Goal: Task Accomplishment & Management: Use online tool/utility

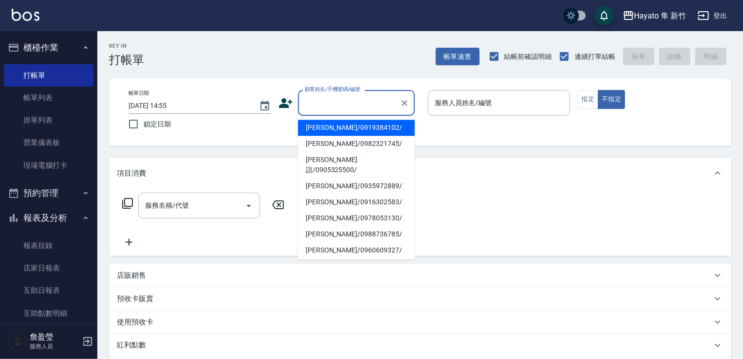
click at [341, 107] on input "顧客姓名/手機號碼/編號" at bounding box center [349, 102] width 94 height 17
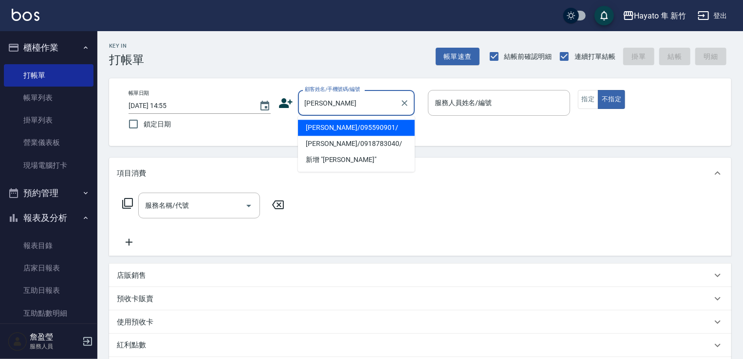
click at [322, 147] on li "[PERSON_NAME]/0918783040/" at bounding box center [356, 144] width 117 height 16
type input "[PERSON_NAME]/0918783040/"
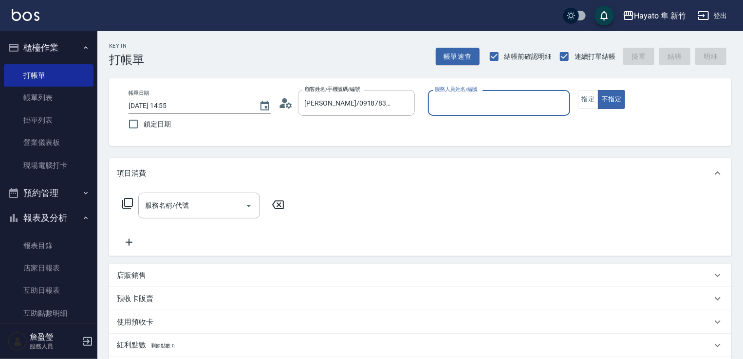
type input "[PERSON_NAME](無代號)"
click at [586, 104] on button "指定" at bounding box center [588, 99] width 21 height 19
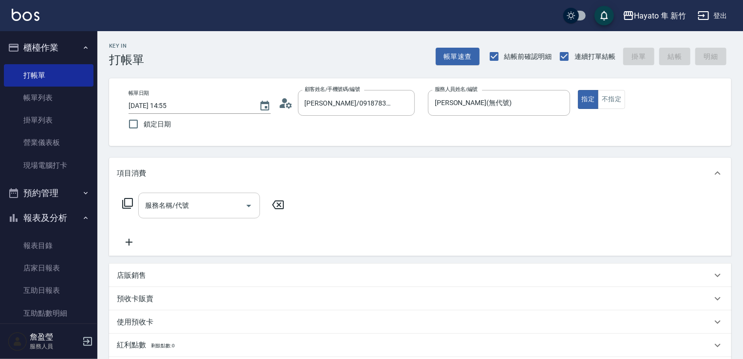
click at [224, 216] on div "服務名稱/代號" at bounding box center [199, 206] width 122 height 26
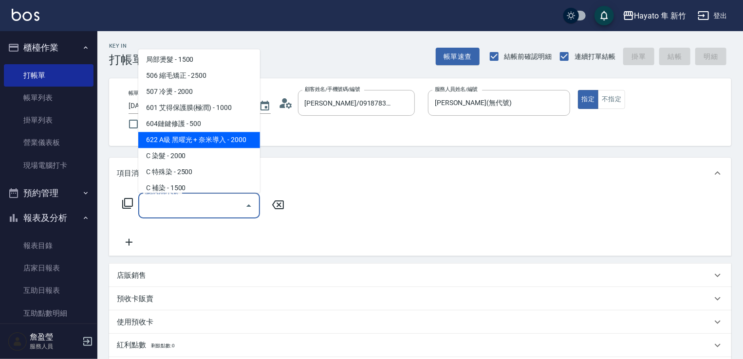
scroll to position [169, 0]
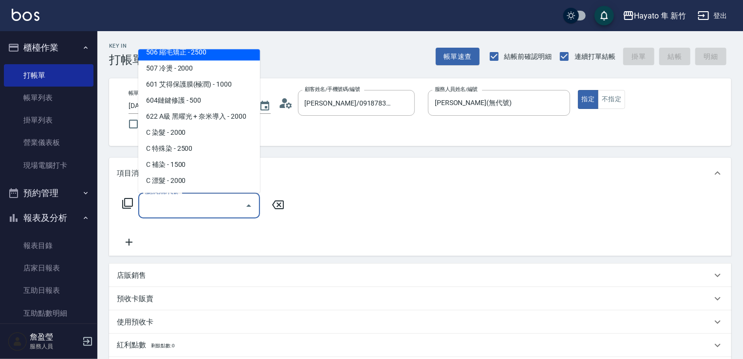
click at [187, 50] on span "506 縮毛矯正 - 2500" at bounding box center [199, 52] width 122 height 16
type input "506 縮毛矯正 (506)"
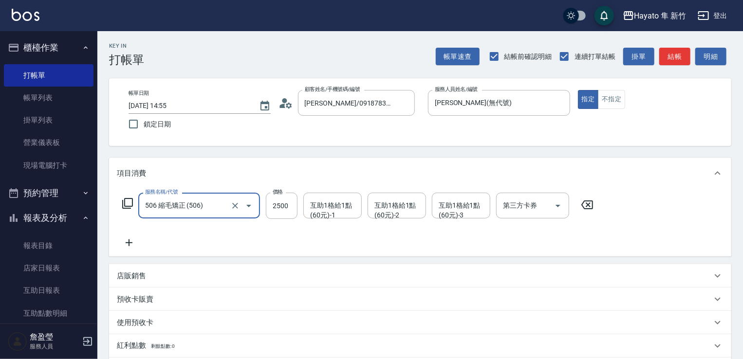
click at [134, 238] on icon at bounding box center [129, 243] width 24 height 12
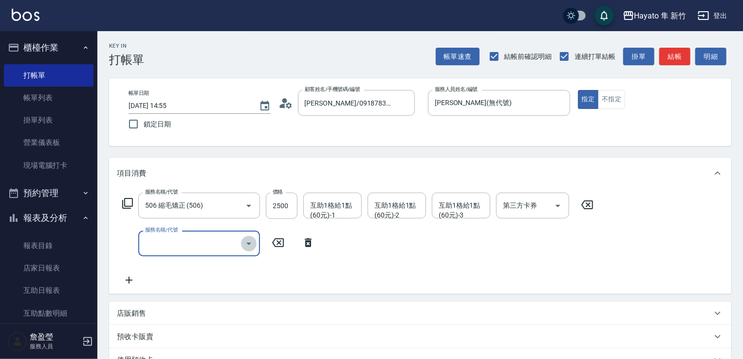
click at [245, 238] on icon "Open" at bounding box center [249, 244] width 12 height 12
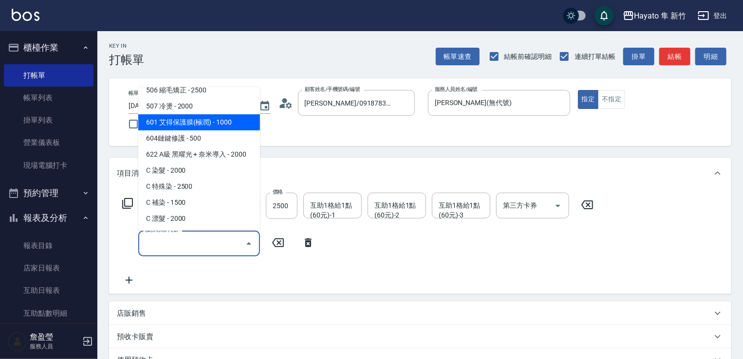
click at [214, 129] on span "601 艾得保護膜(極潤) - 1000" at bounding box center [199, 122] width 122 height 16
type input "601 艾得保護膜(極潤)(601)"
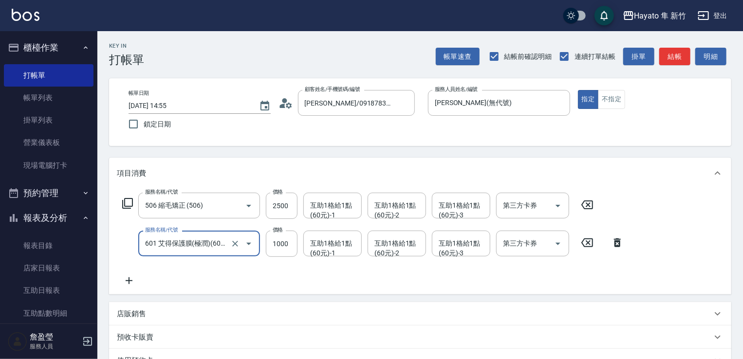
click at [235, 265] on div "服務名稱/代號 506 縮毛矯正 (506) 服務名稱/代號 價格 2500 價格 互助1格給1點(60元)-1 互助1格給1點(60元)-1 互助1格給1點…" at bounding box center [373, 240] width 513 height 94
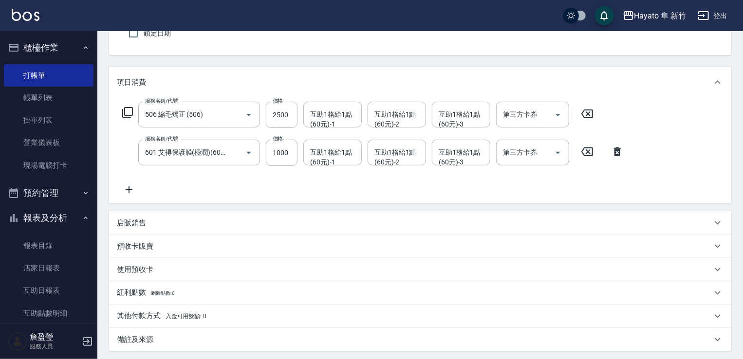
scroll to position [97, 0]
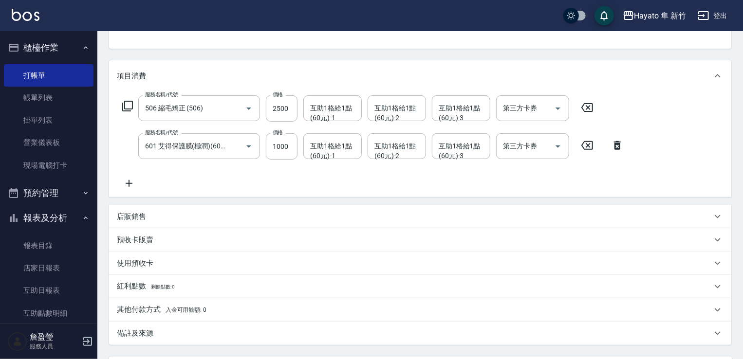
click at [166, 215] on div "店販銷售" at bounding box center [414, 217] width 595 height 10
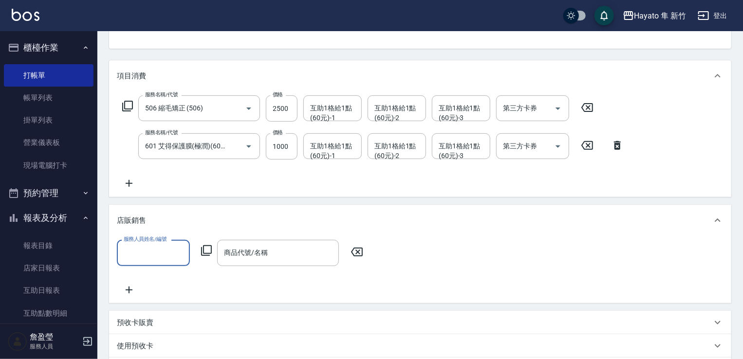
scroll to position [0, 0]
click at [147, 258] on input "服務人員姓名/編號" at bounding box center [153, 252] width 64 height 17
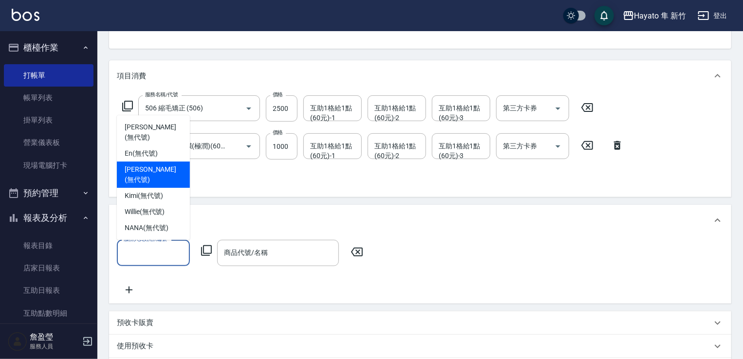
click at [146, 181] on span "[PERSON_NAME] (無代號)" at bounding box center [153, 175] width 57 height 20
type input "[PERSON_NAME](無代號)"
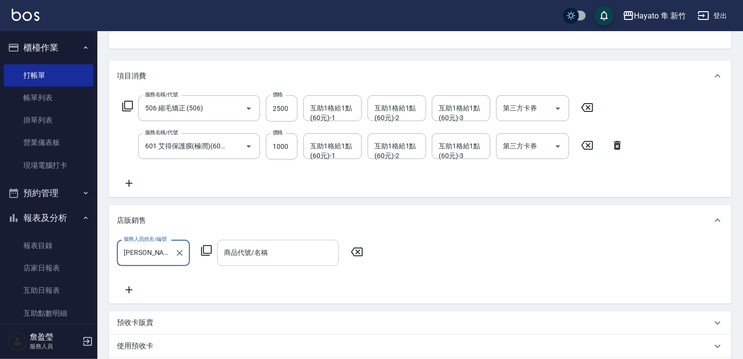
click at [236, 257] on input "商品代號/名稱" at bounding box center [278, 252] width 113 height 17
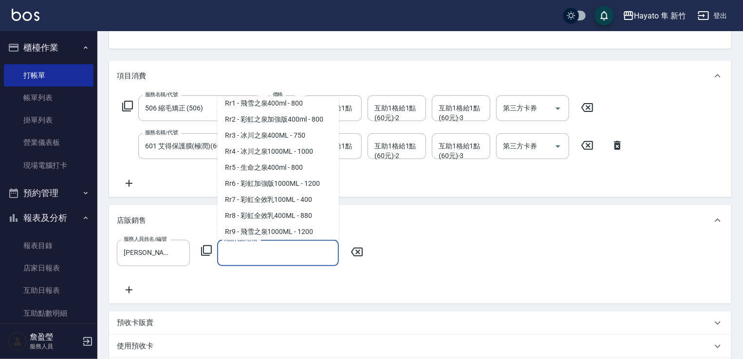
scroll to position [438, 0]
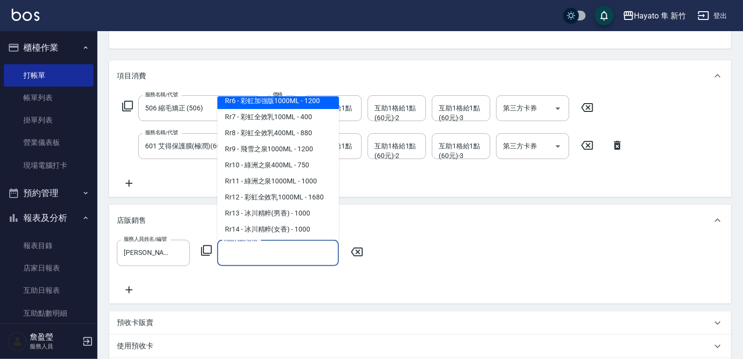
click at [282, 108] on span "Rr6 - 彩虹加強版1000ML - 1200" at bounding box center [278, 101] width 122 height 16
type input "彩虹加強版1000ML"
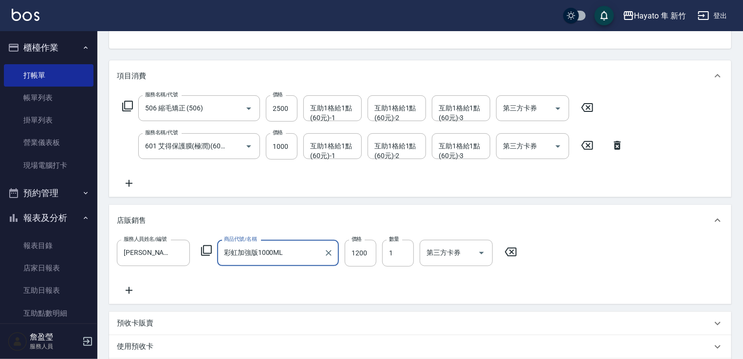
click at [132, 292] on icon at bounding box center [129, 291] width 24 height 12
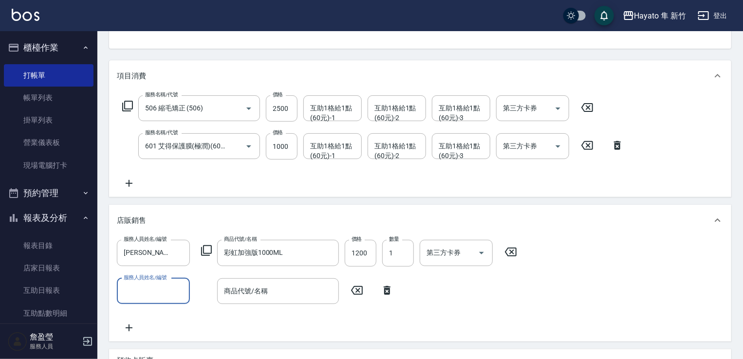
click at [152, 283] on input "服務人員姓名/編號" at bounding box center [153, 291] width 64 height 17
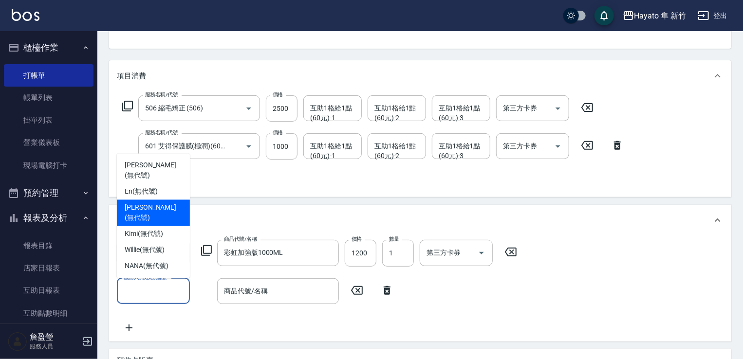
click at [152, 215] on span "[PERSON_NAME] (無代號)" at bounding box center [153, 213] width 57 height 20
type input "[PERSON_NAME](無代號)"
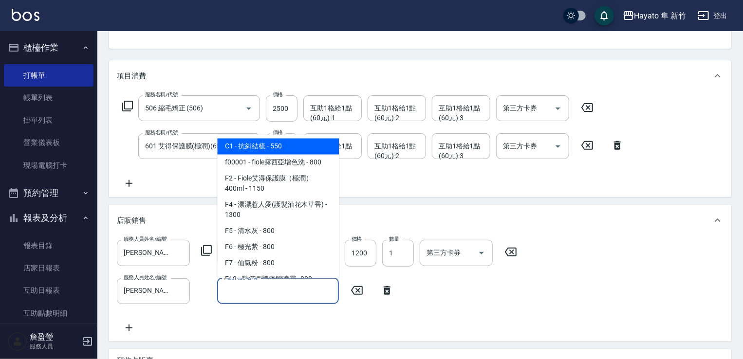
click at [255, 284] on input "商品代號/名稱" at bounding box center [278, 291] width 113 height 17
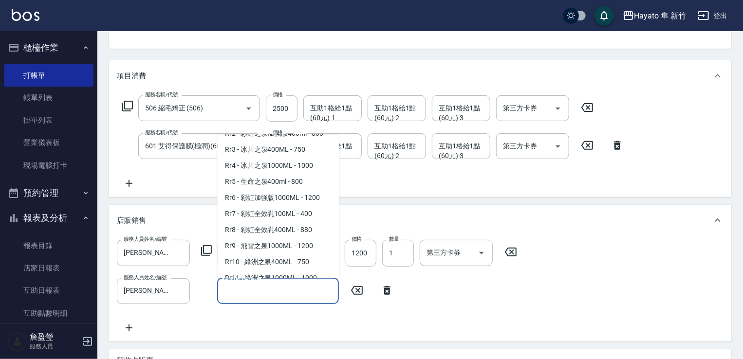
scroll to position [390, 0]
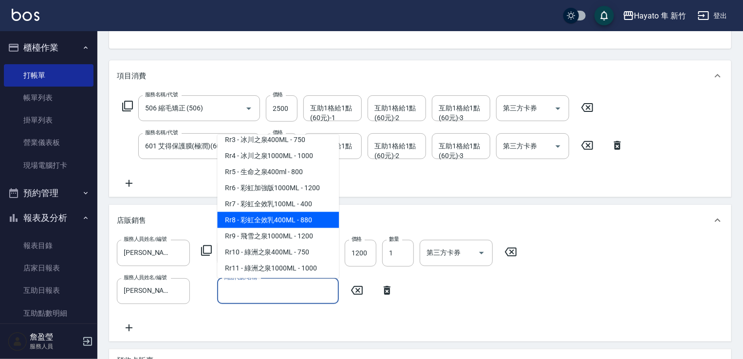
click at [269, 228] on span "Rr8 - 彩虹全效乳400ML - 880" at bounding box center [278, 220] width 122 height 16
type input "彩虹全效乳400ML"
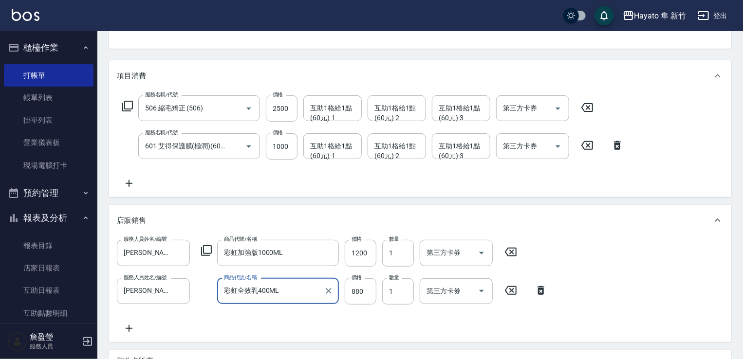
click at [289, 331] on div "服務人員姓名/編號 [PERSON_NAME](無代號) 服務人員姓名/編號 商品代號/名稱 彩虹加強版1000ML 商品代號/名稱 價格 1200 價格 數…" at bounding box center [420, 287] width 607 height 94
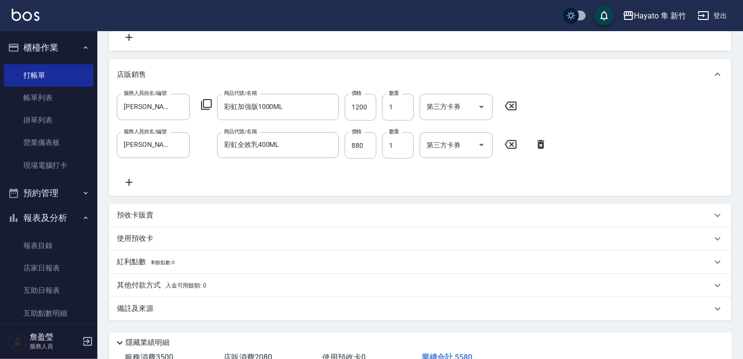
click at [133, 182] on icon at bounding box center [129, 183] width 24 height 12
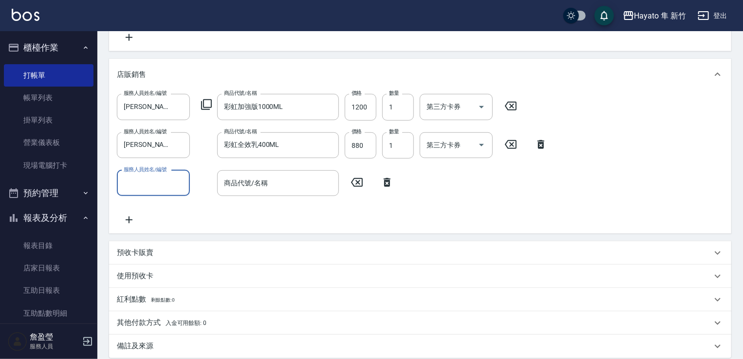
click at [149, 194] on div "服務人員姓名/編號" at bounding box center [153, 183] width 73 height 26
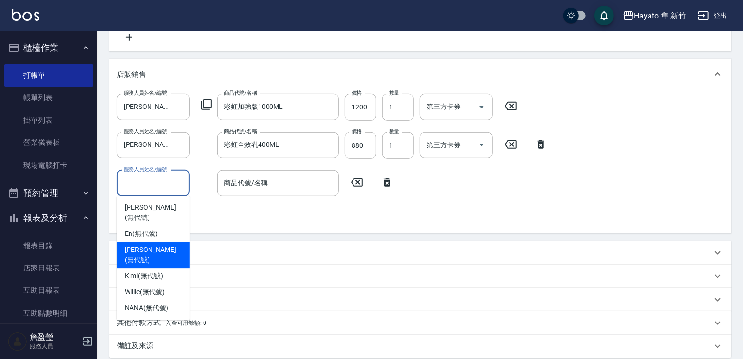
click at [151, 245] on span "[PERSON_NAME] (無代號)" at bounding box center [153, 255] width 57 height 20
type input "[PERSON_NAME](無代號)"
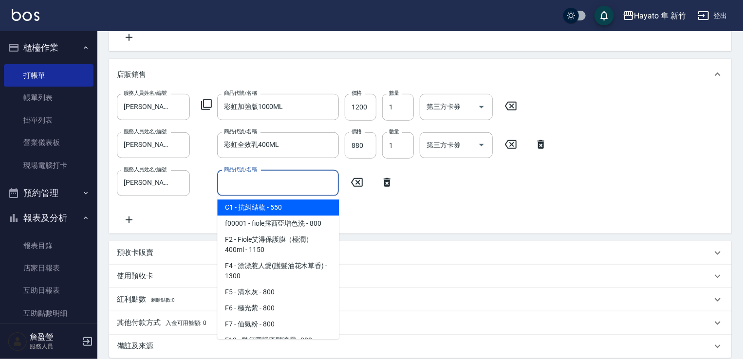
click at [268, 191] on input "商品代號/名稱" at bounding box center [278, 183] width 113 height 17
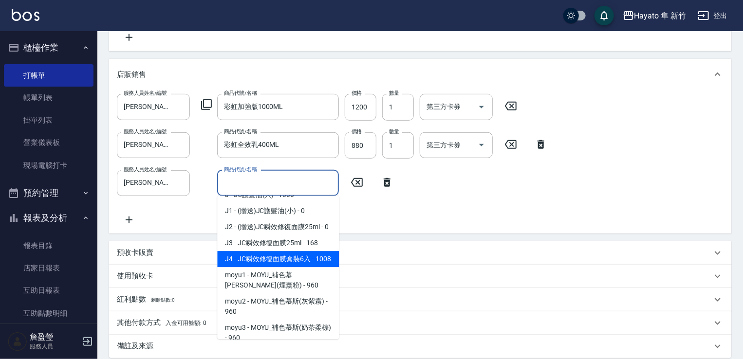
scroll to position [146, 0]
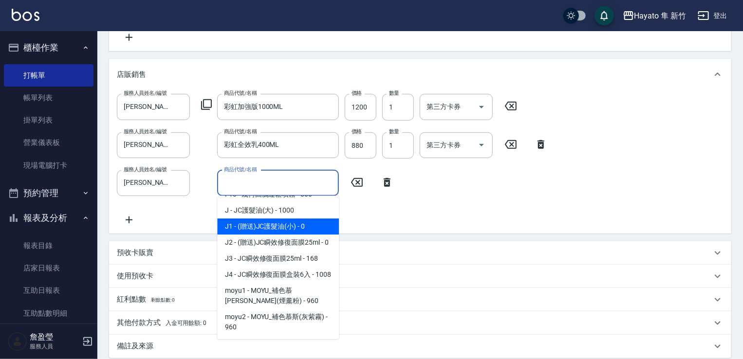
click at [274, 230] on span "J1 - (贈送)JC護髮油(小) - 0" at bounding box center [278, 227] width 122 height 16
type input "(贈送)JC護髮油(小)"
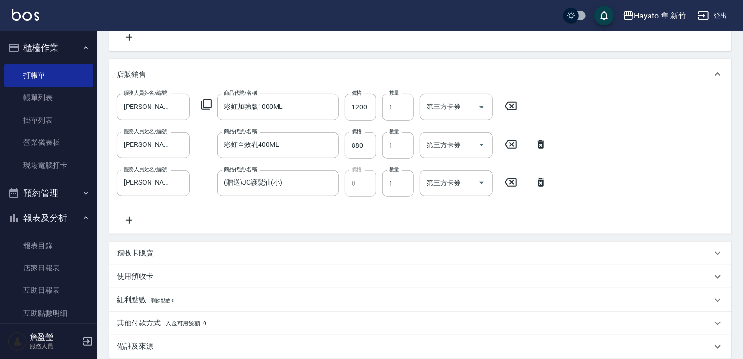
click at [422, 219] on div "服務人員姓名/編號 [PERSON_NAME](無代號) 服務人員姓名/編號 商品代號/名稱 彩虹加強版1000ML 商品代號/名稱 價格 1200 價格 數…" at bounding box center [420, 160] width 607 height 132
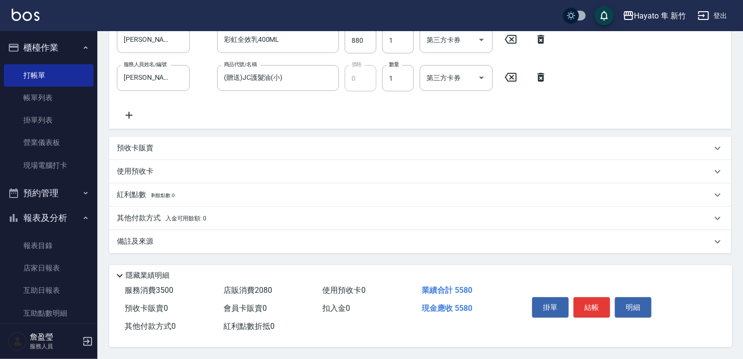
scroll to position [352, 0]
click at [143, 221] on div "其他付款方式 入金可用餘額: 0" at bounding box center [420, 218] width 622 height 23
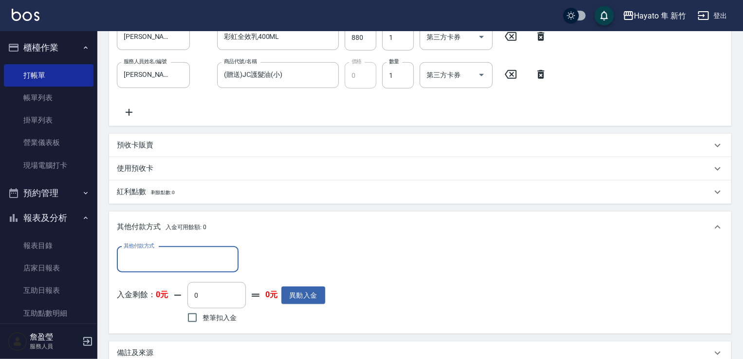
scroll to position [0, 0]
click at [148, 268] on div "其他付款方式" at bounding box center [178, 260] width 122 height 26
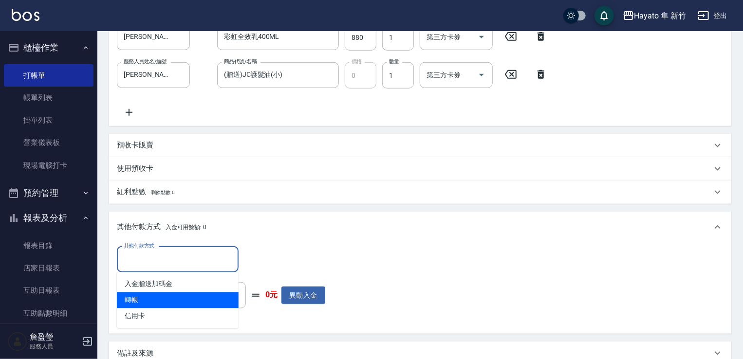
click at [150, 294] on span "轉帳" at bounding box center [178, 301] width 122 height 16
type input "轉帳"
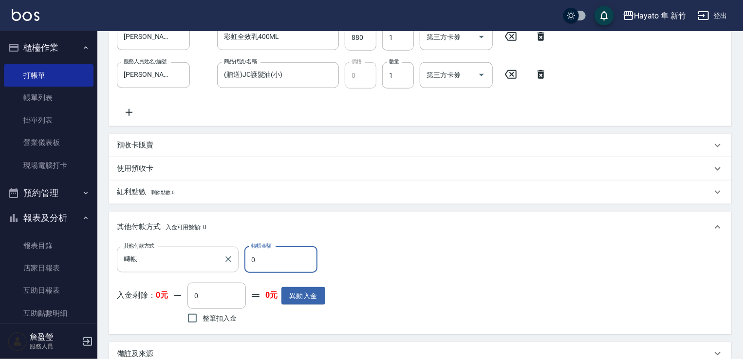
drag, startPoint x: 269, startPoint y: 260, endPoint x: 237, endPoint y: 260, distance: 31.7
click at [237, 260] on div "其他付款方式 轉帳 其他付款方式 轉帳金額 0 轉帳金額" at bounding box center [221, 260] width 208 height 26
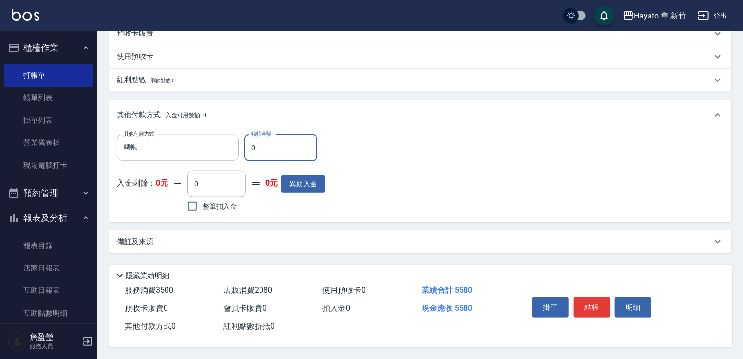
scroll to position [467, 0]
type input "5580"
click at [322, 237] on div "備註及來源" at bounding box center [414, 242] width 595 height 10
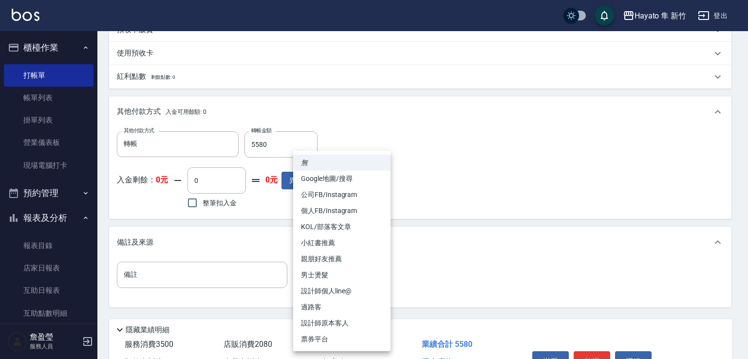
click at [318, 323] on li "設計師原本客人" at bounding box center [341, 324] width 97 height 16
type input "設計師原本客人"
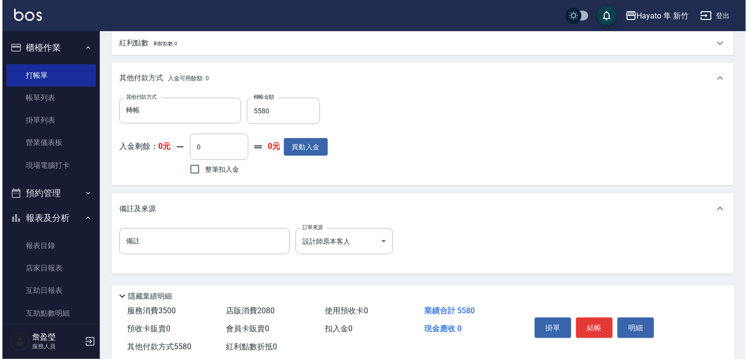
scroll to position [516, 0]
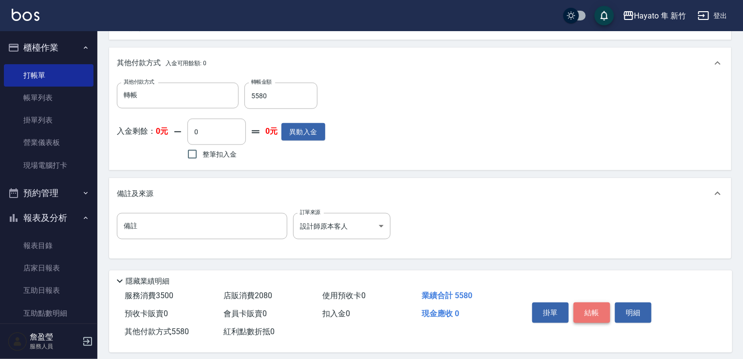
click at [585, 318] on button "結帳" at bounding box center [592, 313] width 37 height 20
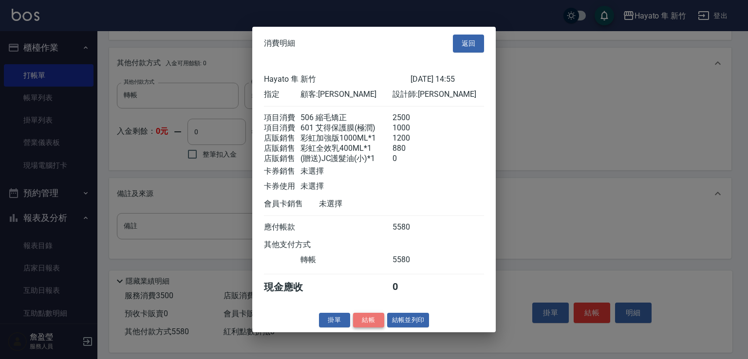
click at [360, 326] on button "結帳" at bounding box center [368, 320] width 31 height 15
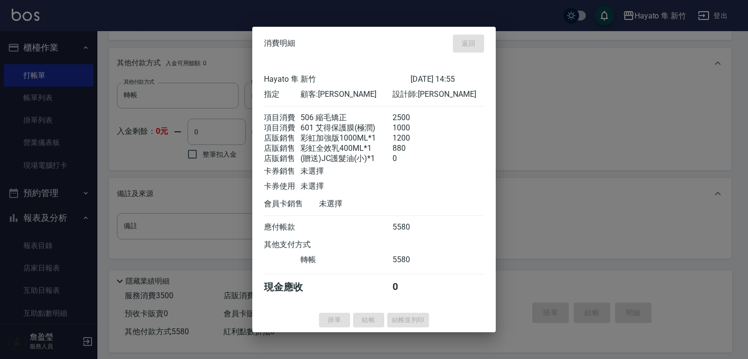
type input "[DATE] 15:45"
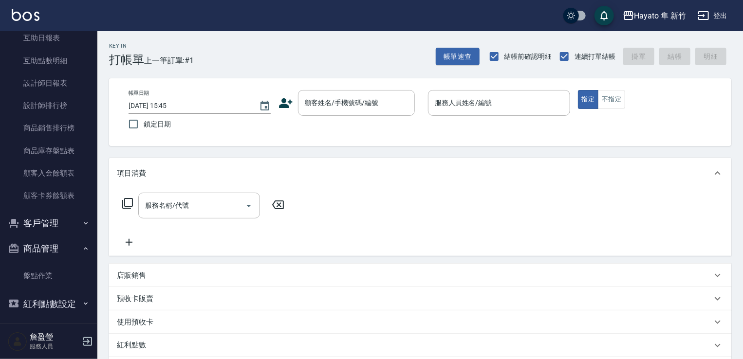
scroll to position [257, 0]
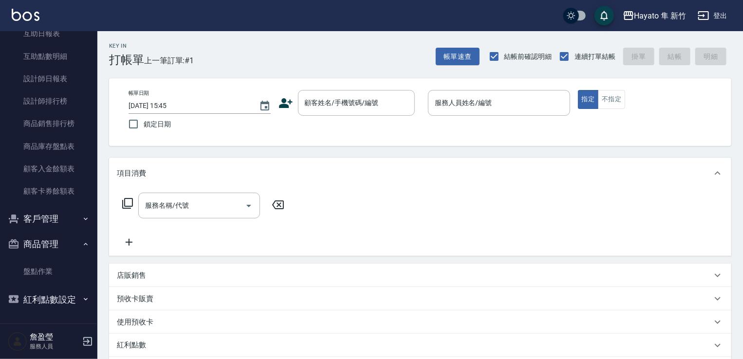
click at [46, 213] on button "客戶管理" at bounding box center [49, 219] width 90 height 25
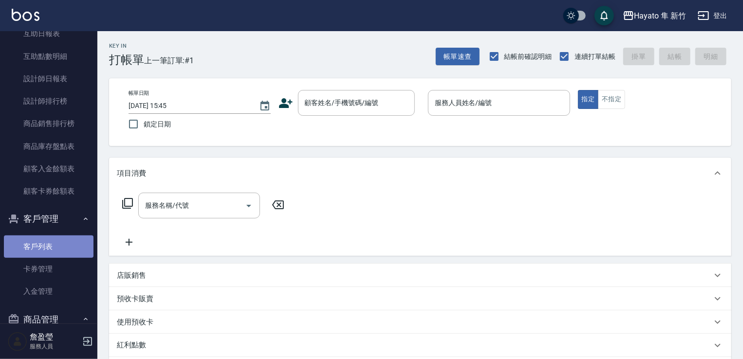
click at [80, 253] on link "客戶列表" at bounding box center [49, 247] width 90 height 22
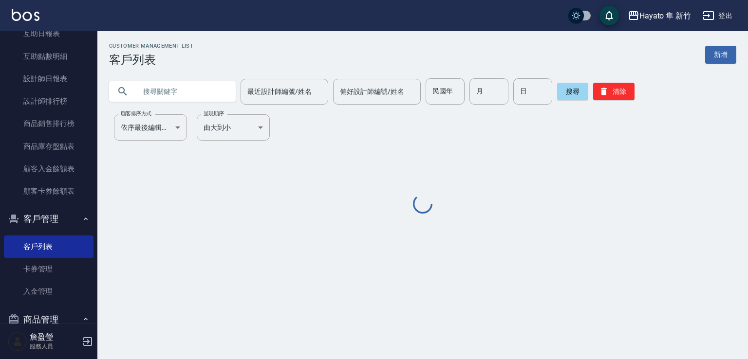
click at [210, 84] on input "text" at bounding box center [182, 91] width 92 height 26
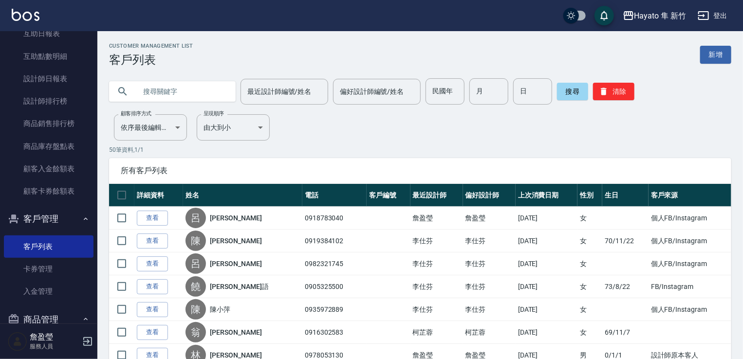
click at [210, 100] on input "text" at bounding box center [182, 91] width 92 height 26
type input "0972980886"
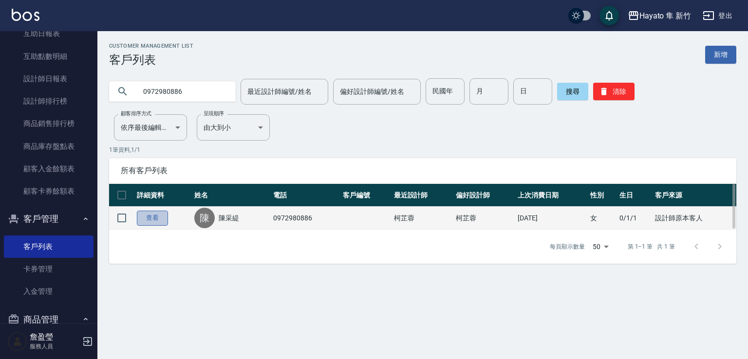
click at [149, 215] on link "查看" at bounding box center [152, 218] width 31 height 15
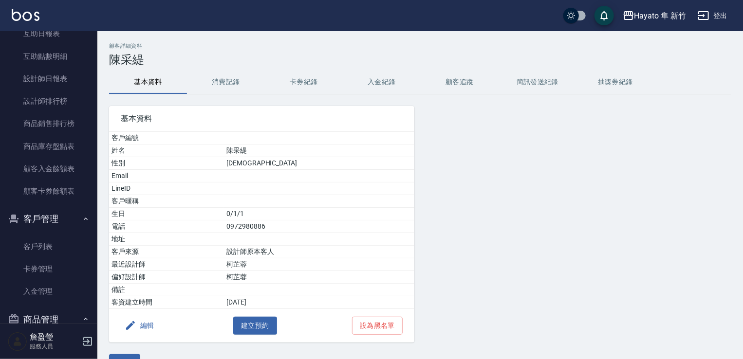
click at [238, 79] on button "消費記錄" at bounding box center [226, 82] width 78 height 23
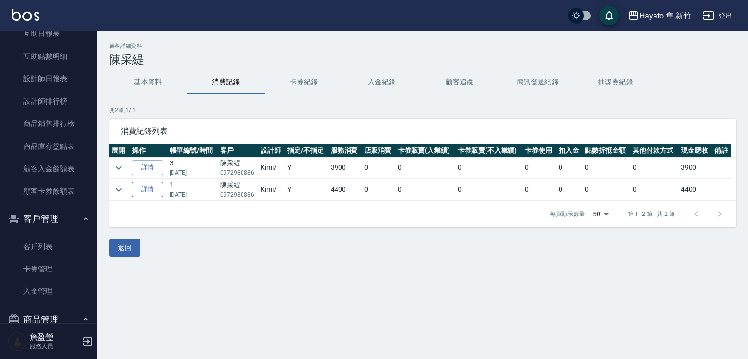
click at [150, 182] on link "詳情" at bounding box center [147, 189] width 31 height 15
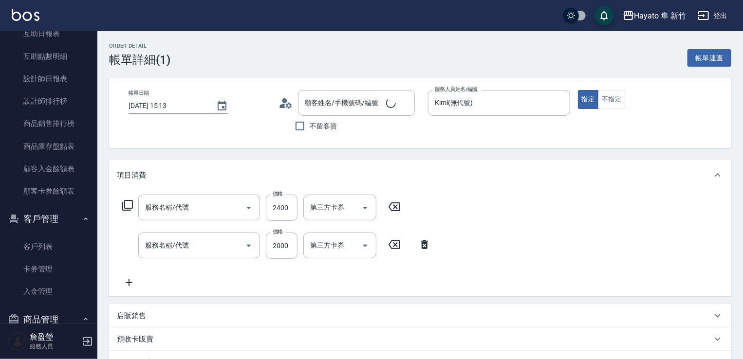
type input "[DATE] 15:13"
type input "Kimi(無代號)"
type input "設計師原本客人"
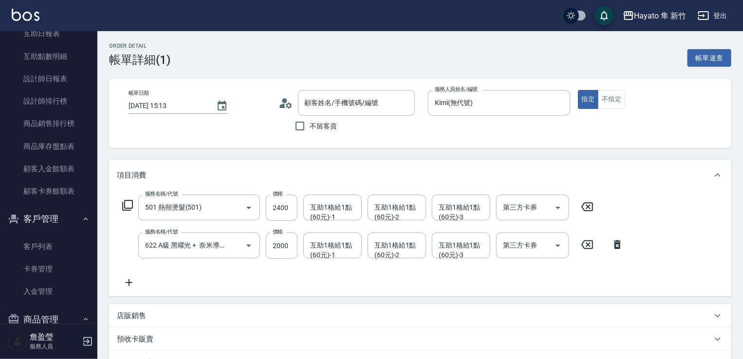
type input "501 熱朔燙髮(501)"
type input "622 A級 黑曜光 + 奈米導入(622)"
type input "[PERSON_NAME]/0972980886/"
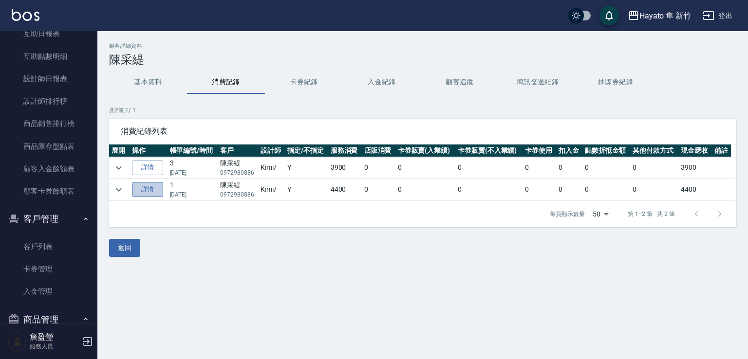
click at [149, 190] on link "詳情" at bounding box center [147, 189] width 31 height 15
click at [153, 165] on link "詳情" at bounding box center [147, 167] width 31 height 15
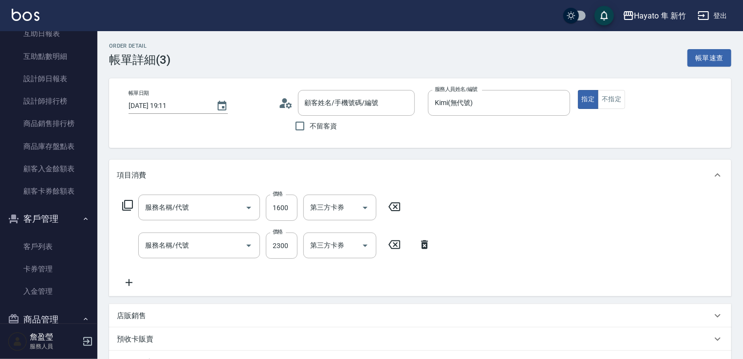
type input "[DATE] 19:11"
type input "Kimi(無代號)"
type input "設計師原本客人"
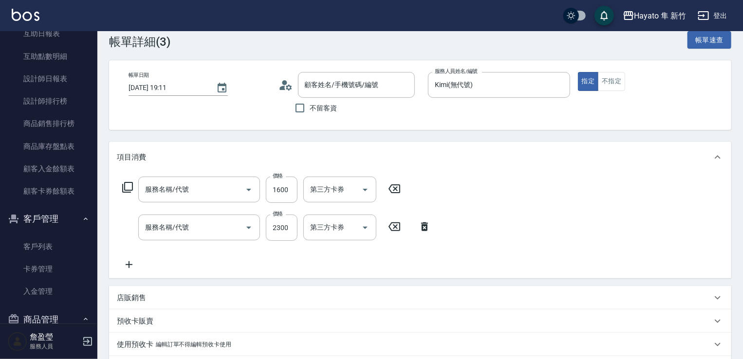
type input "622 A級 黑曜光 + 奈米導入(622)"
type input "C 染髮(701)"
type input "[PERSON_NAME]/0972980886/"
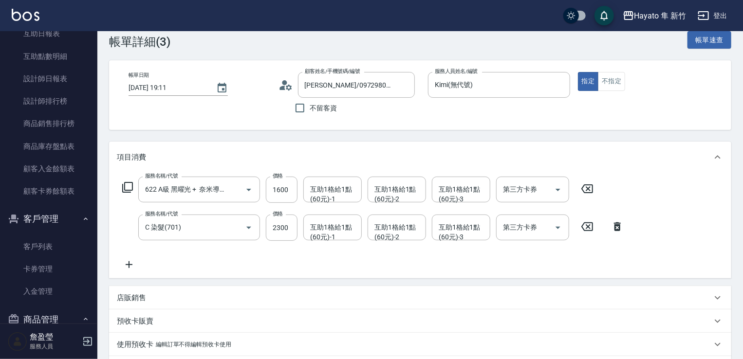
scroll to position [49, 0]
